Goal: Information Seeking & Learning: Learn about a topic

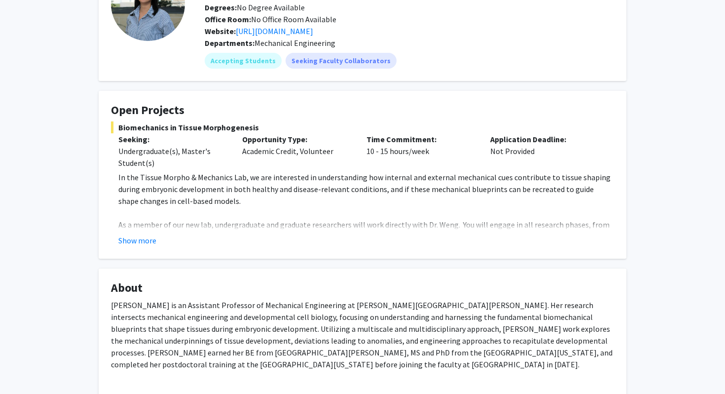
scroll to position [91, 0]
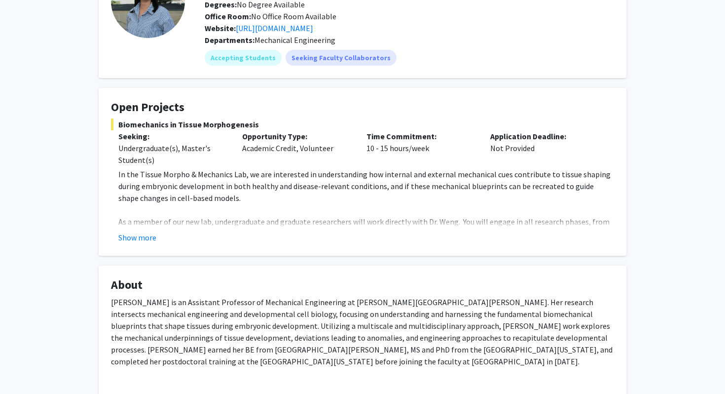
drag, startPoint x: 496, startPoint y: 187, endPoint x: 506, endPoint y: 186, distance: 9.4
click at [497, 187] on p "In the Tissue Morpho & Mechanics Lab, we are interested in understanding how in…" at bounding box center [366, 186] width 496 height 36
click at [144, 235] on button "Show more" at bounding box center [137, 237] width 38 height 12
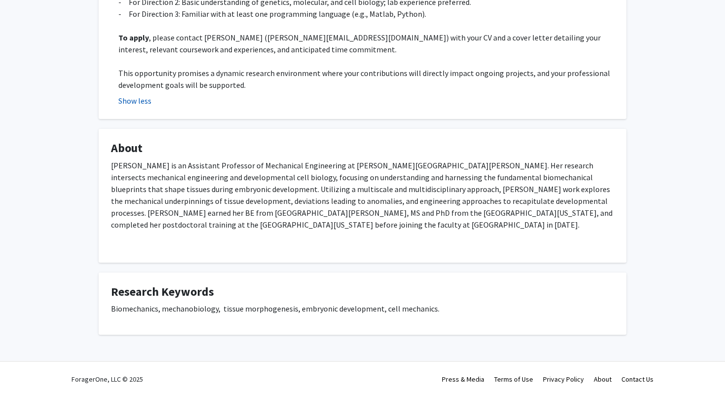
scroll to position [514, 0]
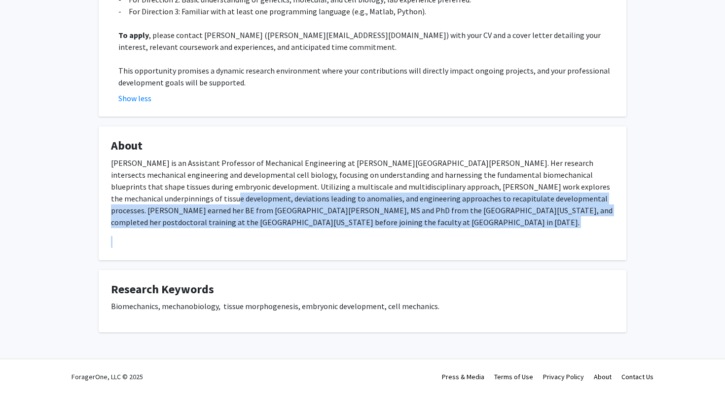
drag, startPoint x: 144, startPoint y: 235, endPoint x: 161, endPoint y: 187, distance: 50.9
click at [159, 188] on div "[PERSON_NAME] is an Assistant Professor of Mechanical Engineering at [PERSON_NA…" at bounding box center [362, 202] width 503 height 91
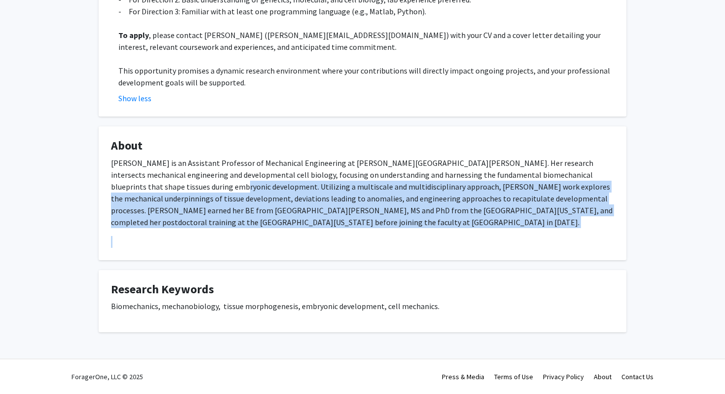
click at [161, 187] on p "[PERSON_NAME] is an Assistant Professor of Mechanical Engineering at [PERSON_NA…" at bounding box center [362, 192] width 503 height 71
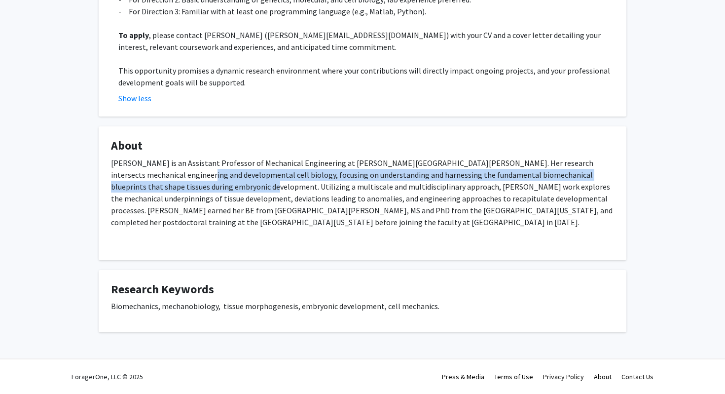
drag, startPoint x: 161, startPoint y: 187, endPoint x: 161, endPoint y: 171, distance: 16.8
click at [161, 171] on p "[PERSON_NAME] is an Assistant Professor of Mechanical Engineering at [PERSON_NA…" at bounding box center [362, 192] width 503 height 71
drag, startPoint x: 180, startPoint y: 143, endPoint x: 147, endPoint y: 224, distance: 87.6
click at [148, 224] on fg-card "About [PERSON_NAME] is an Assistant Professor of Mechanical Engineering at [PER…" at bounding box center [363, 193] width 528 height 134
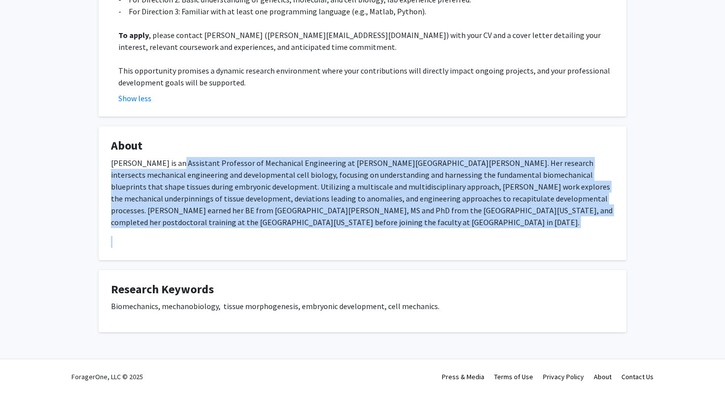
drag, startPoint x: 147, startPoint y: 246, endPoint x: 176, endPoint y: 157, distance: 92.8
click at [176, 157] on div "[PERSON_NAME] is an Assistant Professor of Mechanical Engineering at [PERSON_NA…" at bounding box center [362, 202] width 503 height 91
click at [176, 157] on p "[PERSON_NAME] is an Assistant Professor of Mechanical Engineering at [PERSON_NA…" at bounding box center [362, 192] width 503 height 71
